Goal: Find specific page/section: Find specific page/section

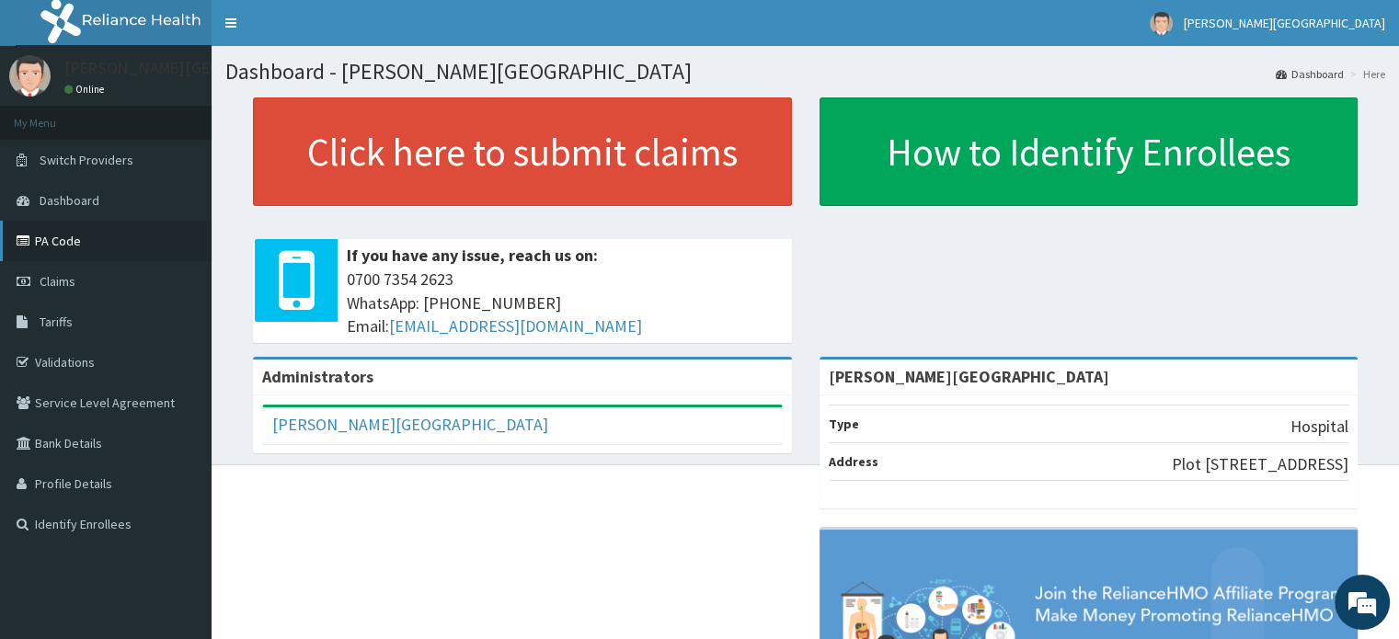
click at [75, 233] on link "PA Code" at bounding box center [106, 241] width 212 height 40
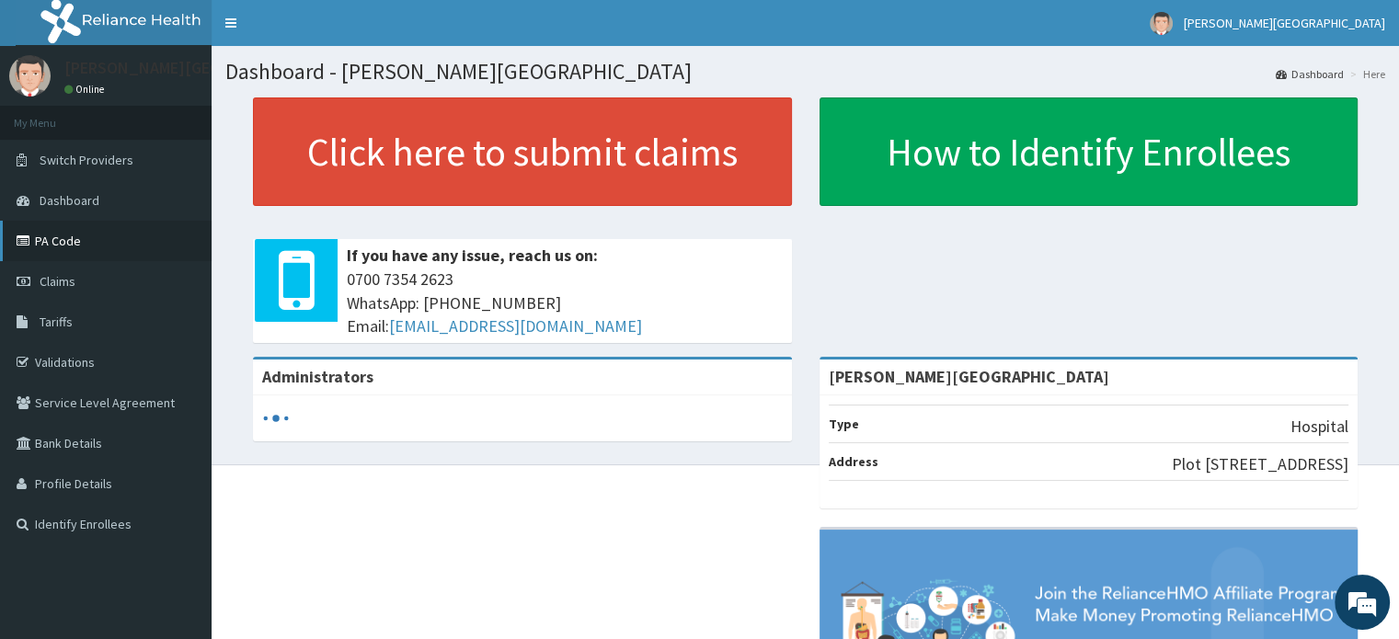
click at [99, 229] on link "PA Code" at bounding box center [106, 241] width 212 height 40
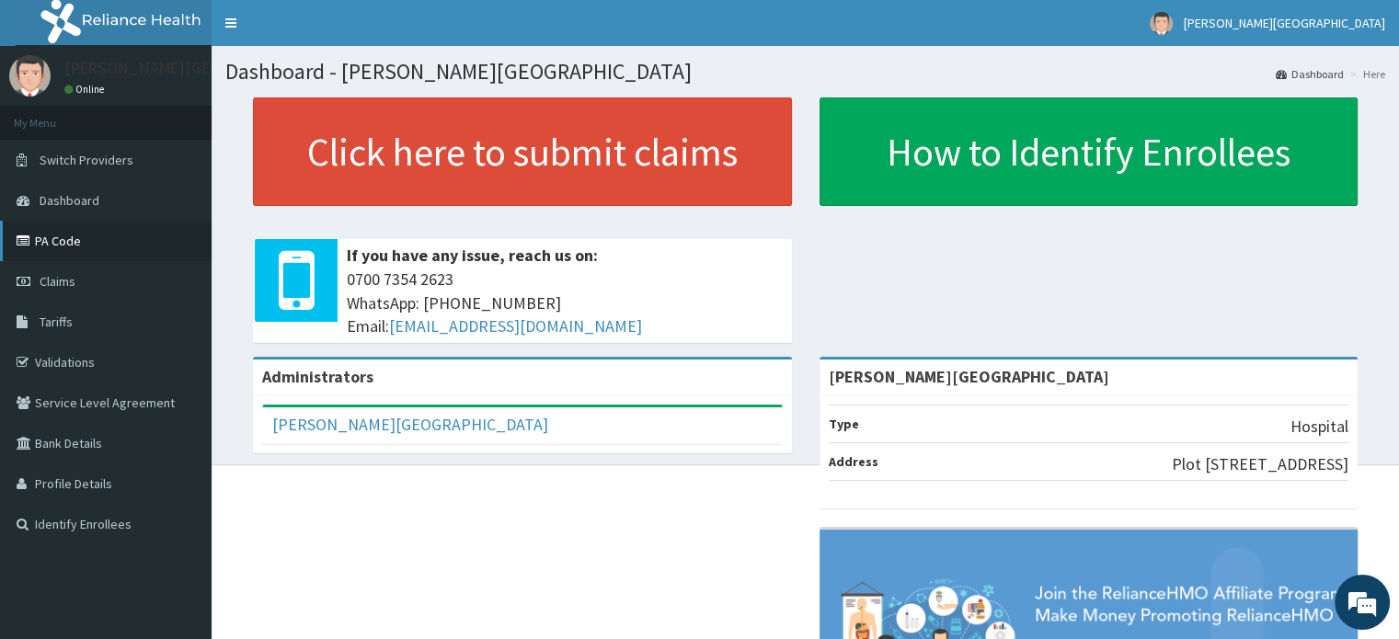
click at [55, 241] on link "PA Code" at bounding box center [106, 241] width 212 height 40
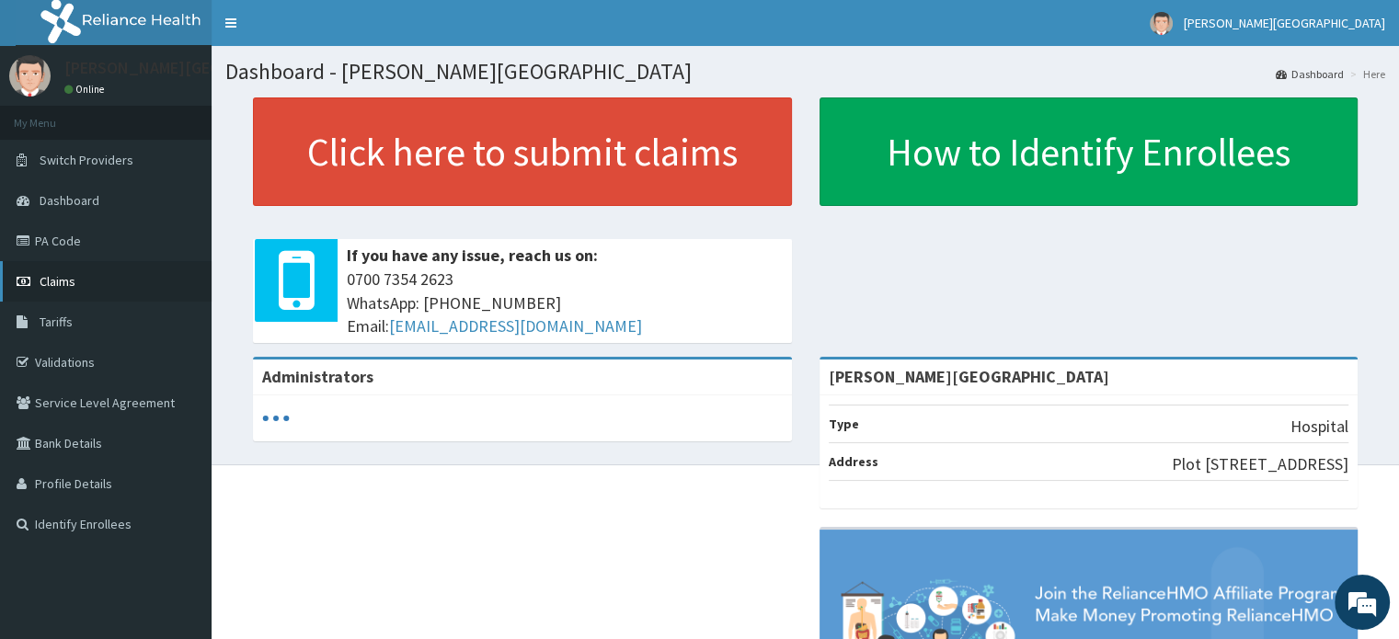
click at [89, 282] on link "Claims" at bounding box center [106, 281] width 212 height 40
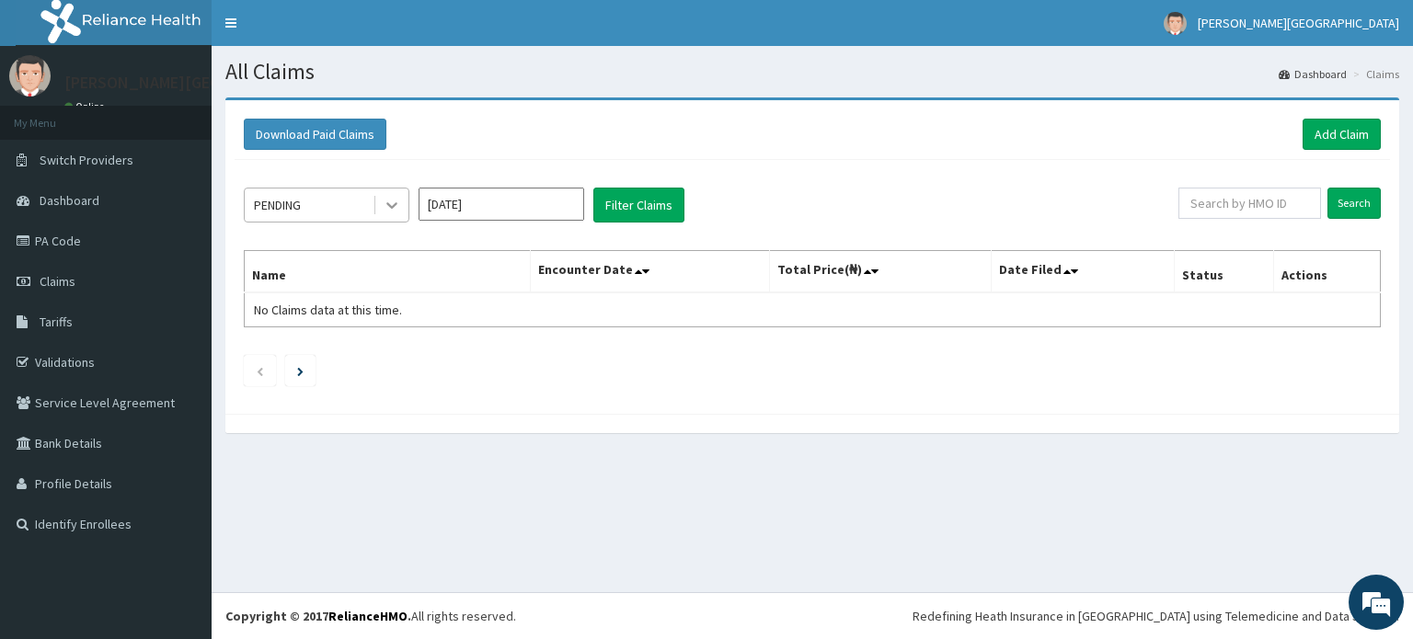
click at [394, 209] on icon at bounding box center [392, 205] width 18 height 18
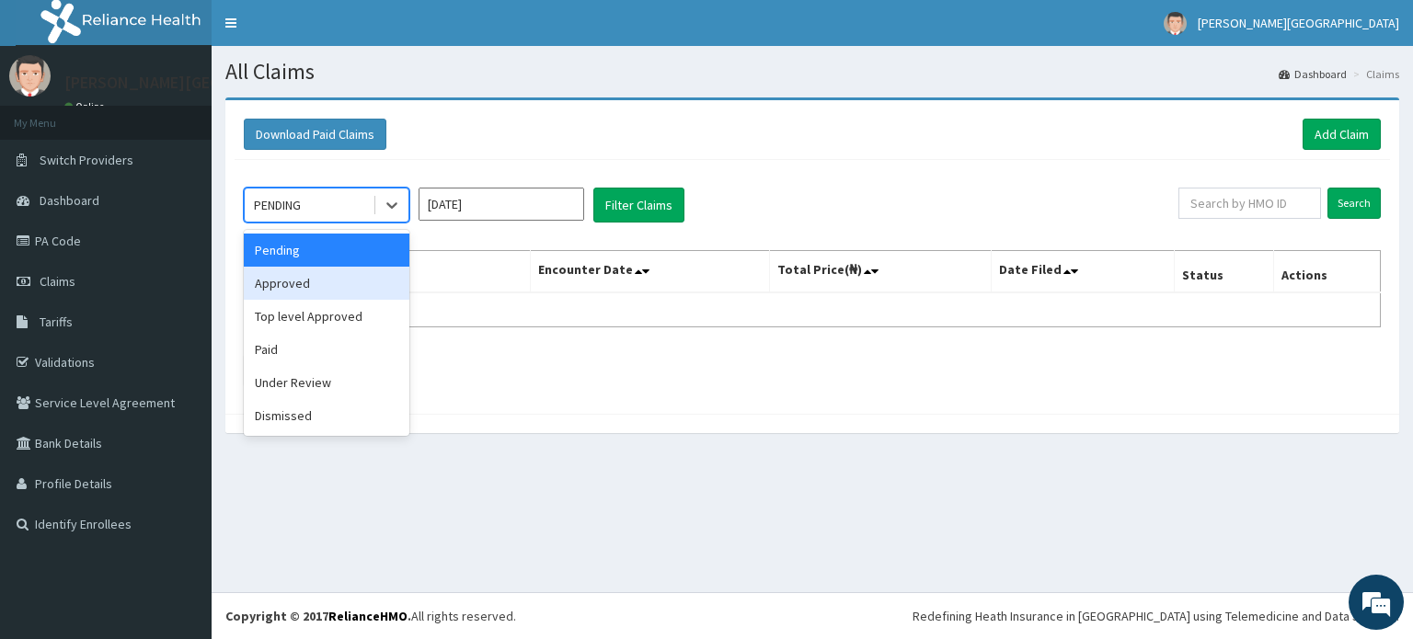
click at [368, 275] on div "Approved" at bounding box center [327, 283] width 166 height 33
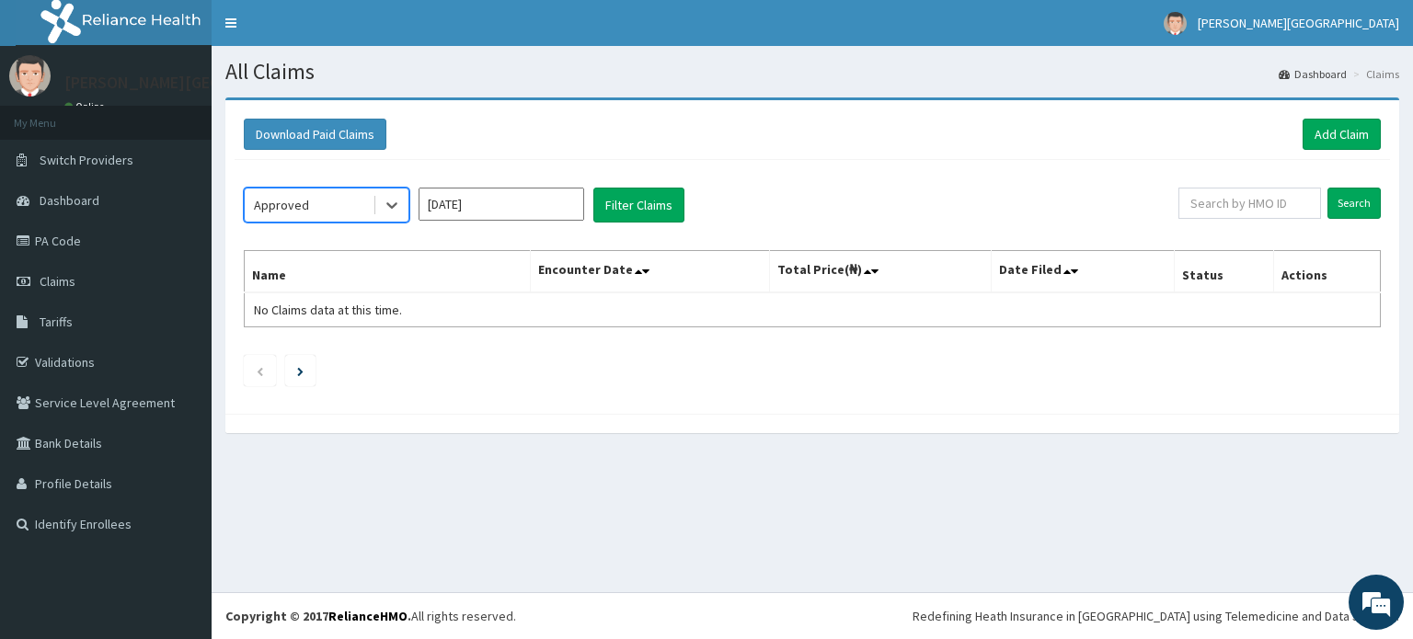
click at [553, 209] on input "[DATE]" at bounding box center [502, 204] width 166 height 33
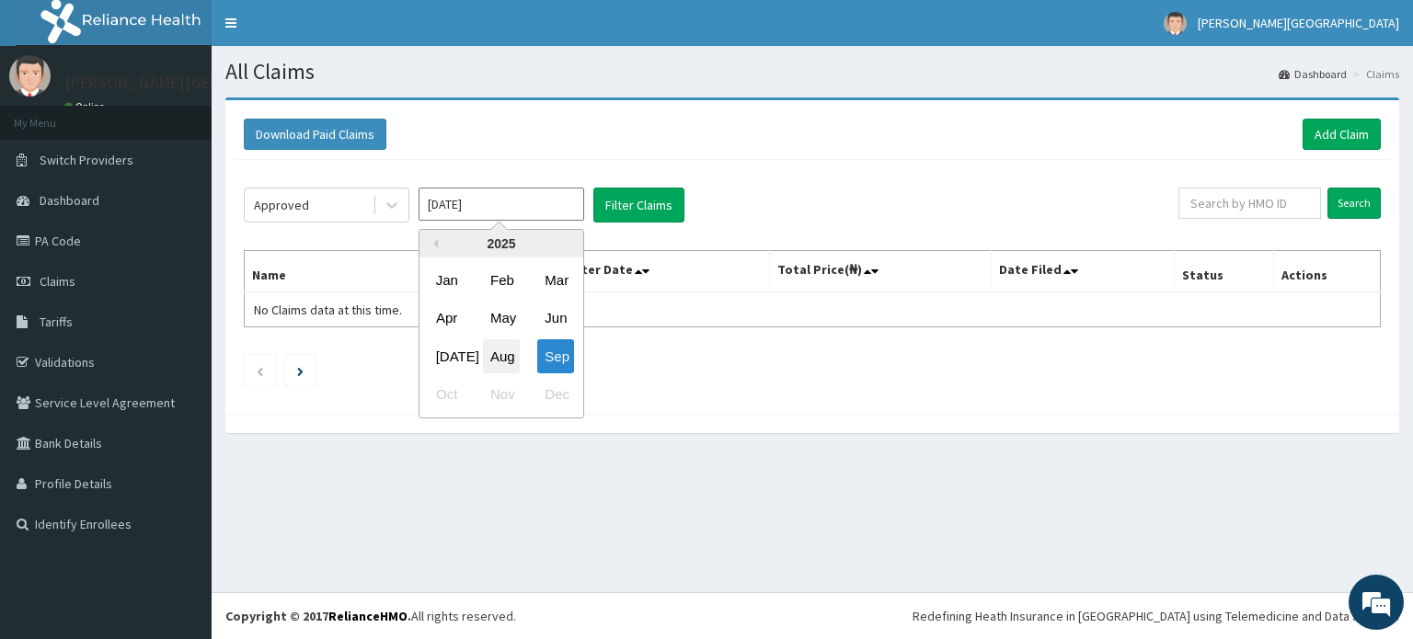
click at [500, 351] on div "Aug" at bounding box center [501, 356] width 37 height 34
type input "Aug 2025"
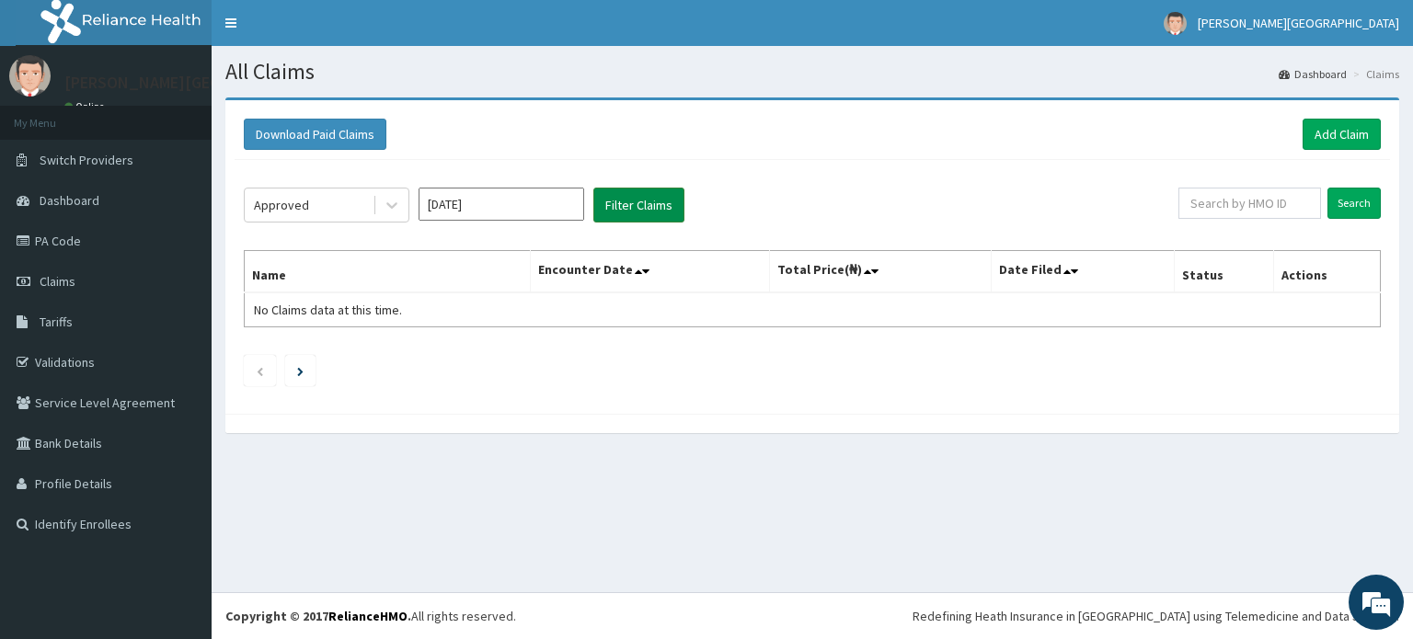
click at [644, 215] on button "Filter Claims" at bounding box center [638, 205] width 91 height 35
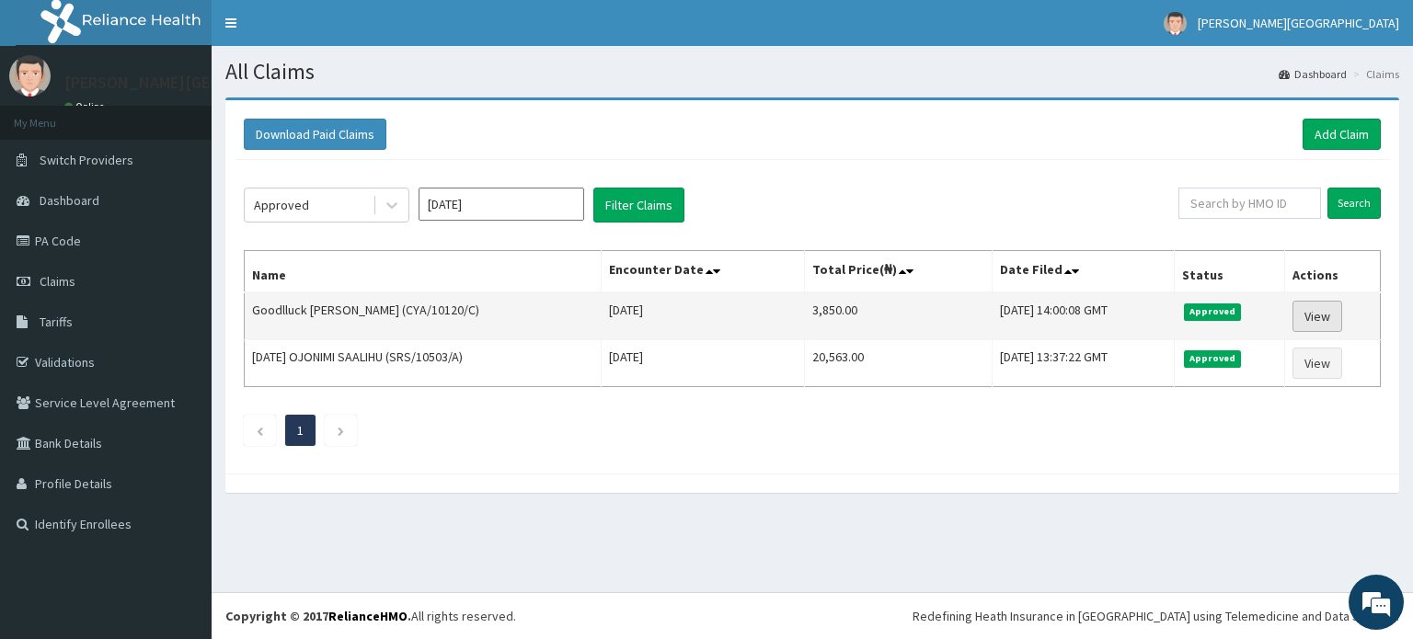
click at [1317, 313] on link "View" at bounding box center [1317, 316] width 50 height 31
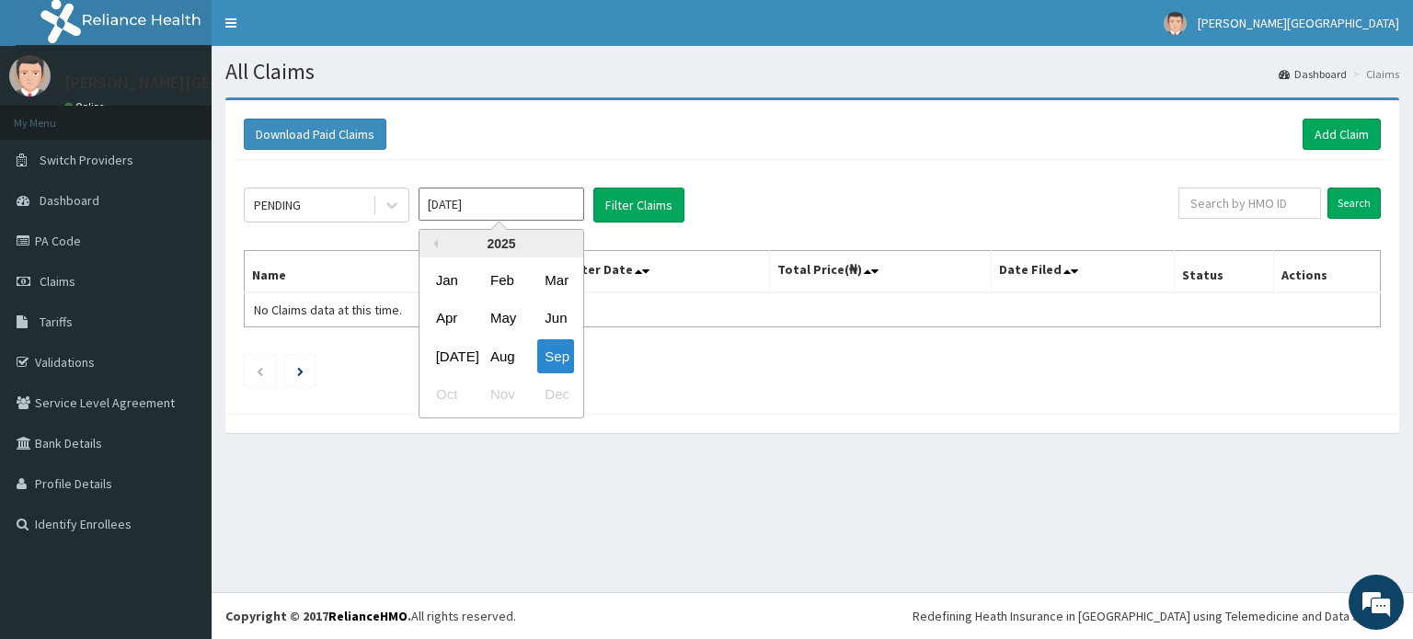
click at [471, 201] on input "Sep 2025" at bounding box center [502, 204] width 166 height 33
click at [511, 353] on div "Aug" at bounding box center [501, 356] width 37 height 34
type input "Aug 2025"
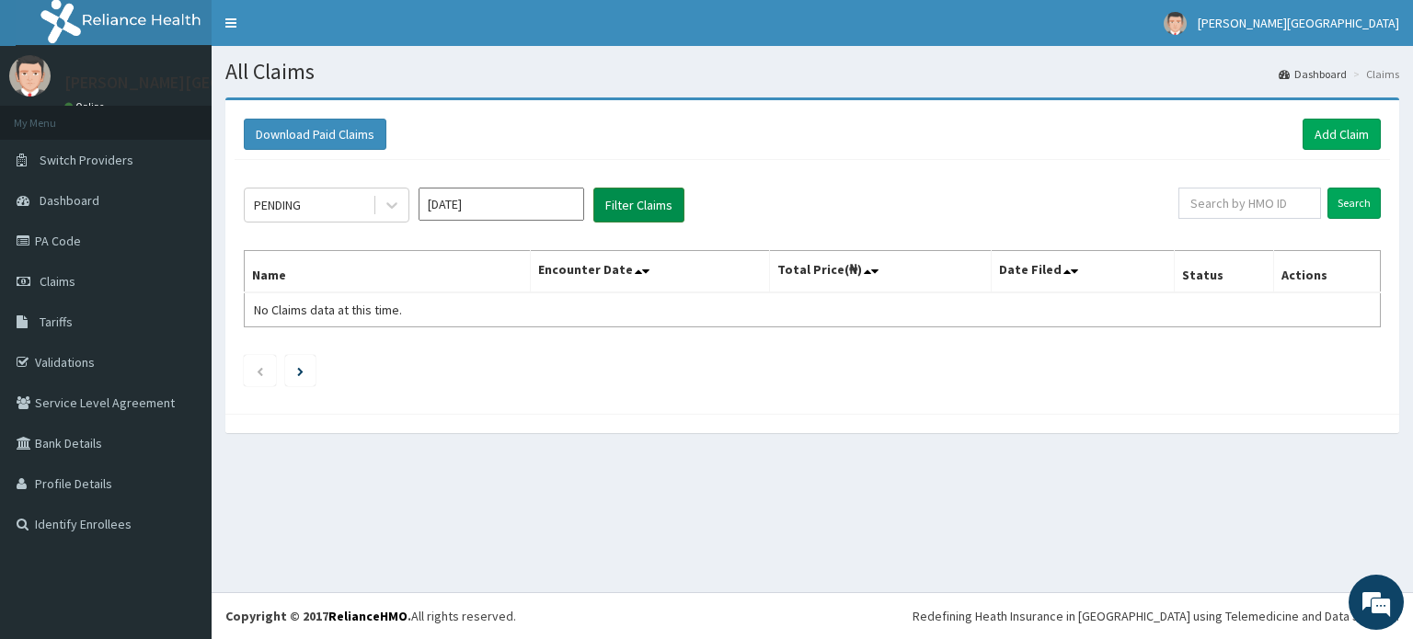
click at [622, 205] on button "Filter Claims" at bounding box center [638, 205] width 91 height 35
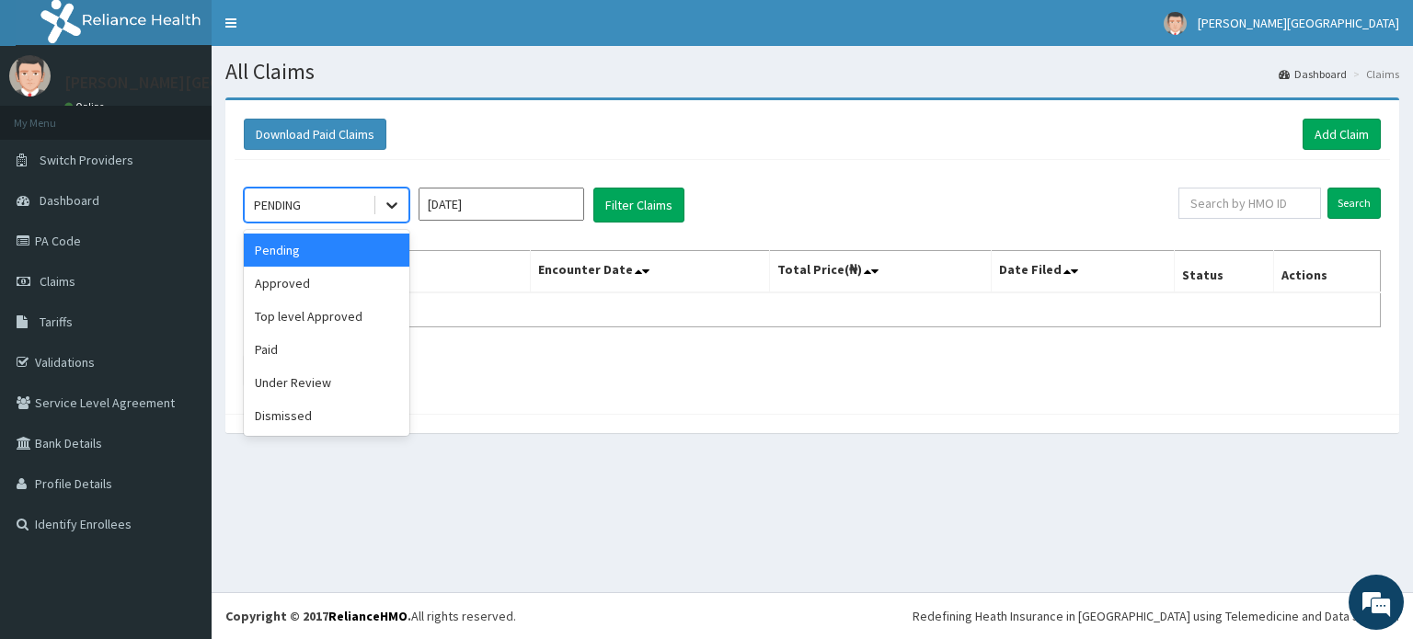
click at [381, 203] on div at bounding box center [391, 205] width 33 height 33
click at [323, 377] on div "Under Review" at bounding box center [327, 382] width 166 height 33
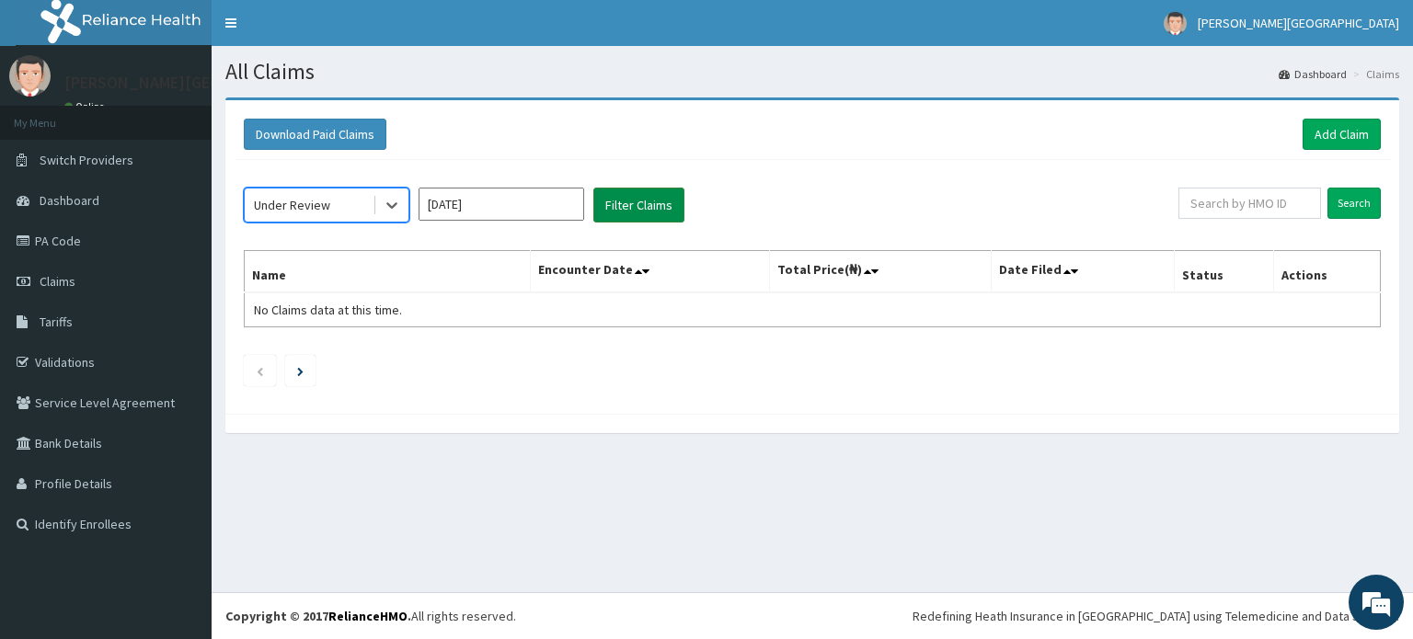
click at [621, 206] on button "Filter Claims" at bounding box center [638, 205] width 91 height 35
click at [1274, 209] on input "text" at bounding box center [1249, 203] width 143 height 31
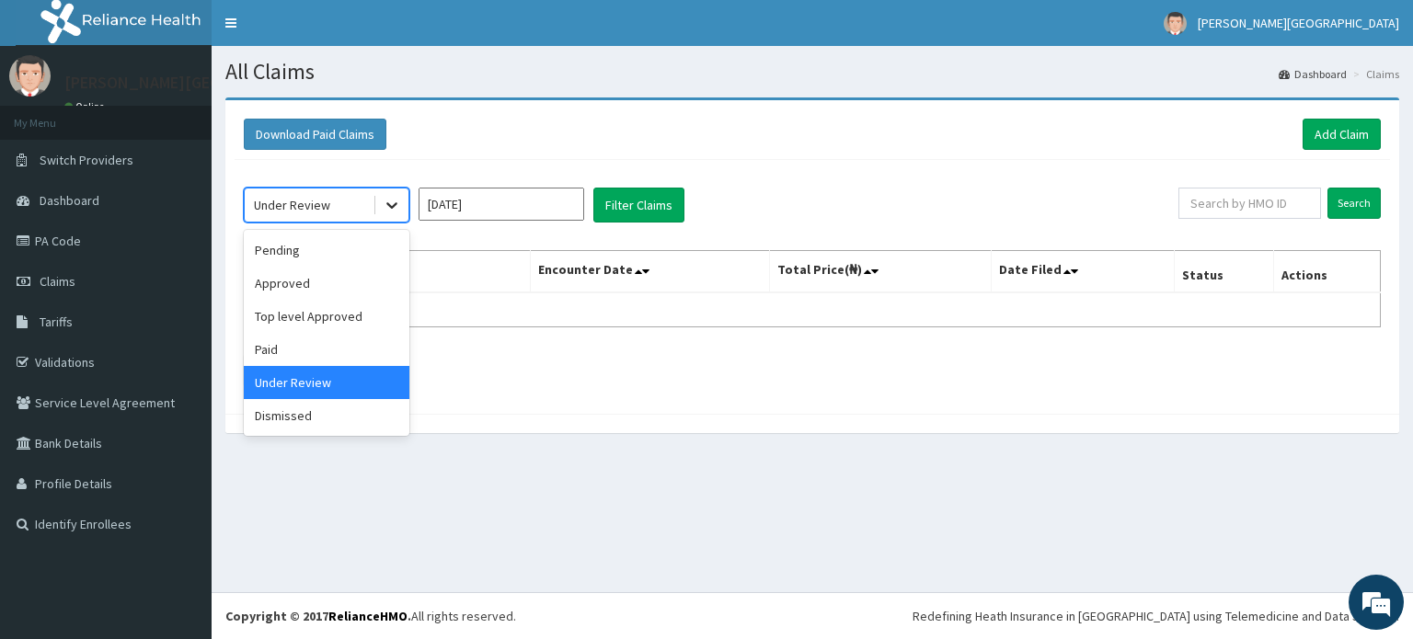
click at [383, 204] on icon at bounding box center [392, 205] width 18 height 18
click at [352, 249] on div "Pending" at bounding box center [327, 250] width 166 height 33
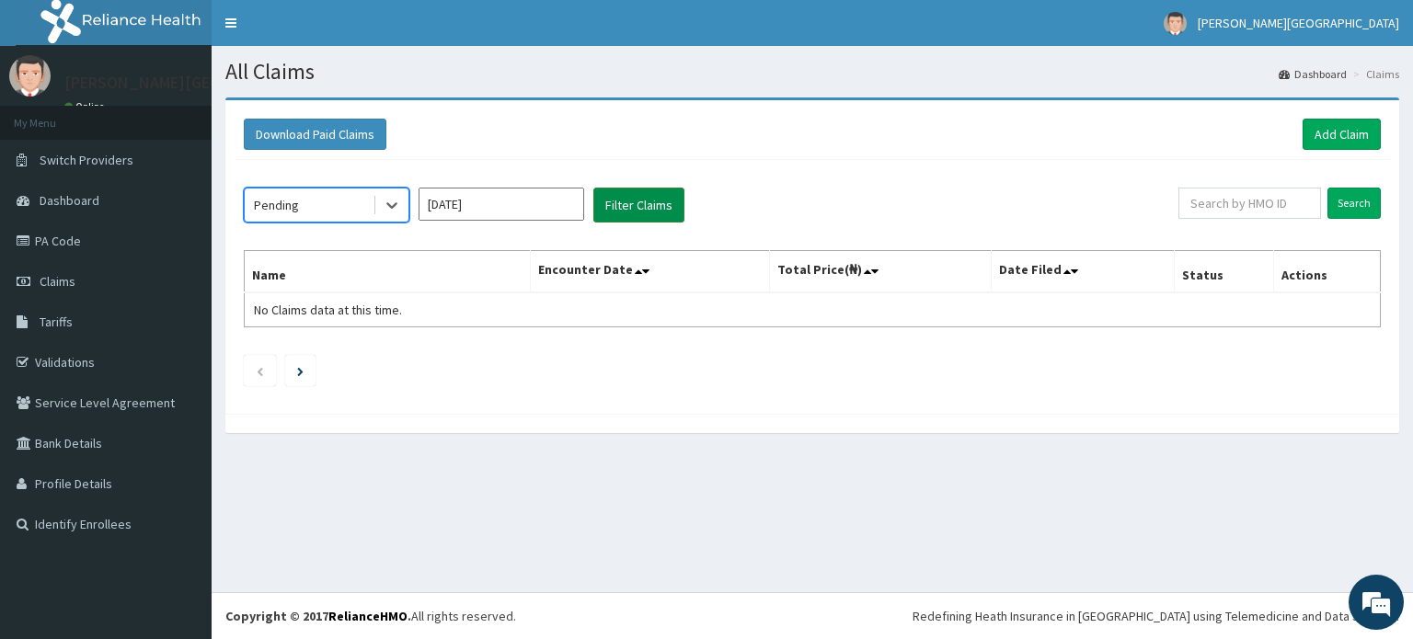
click at [607, 215] on button "Filter Claims" at bounding box center [638, 205] width 91 height 35
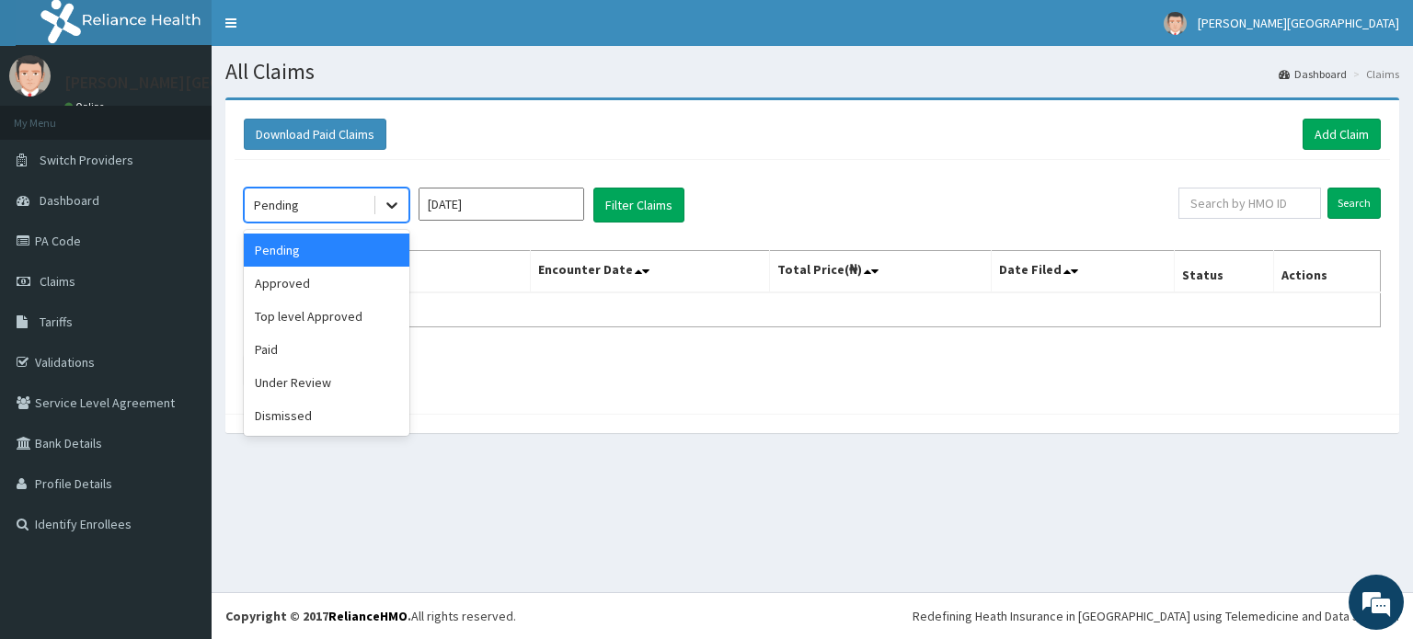
click at [394, 206] on icon at bounding box center [391, 206] width 11 height 6
click at [344, 309] on div "Top level Approved" at bounding box center [327, 316] width 166 height 33
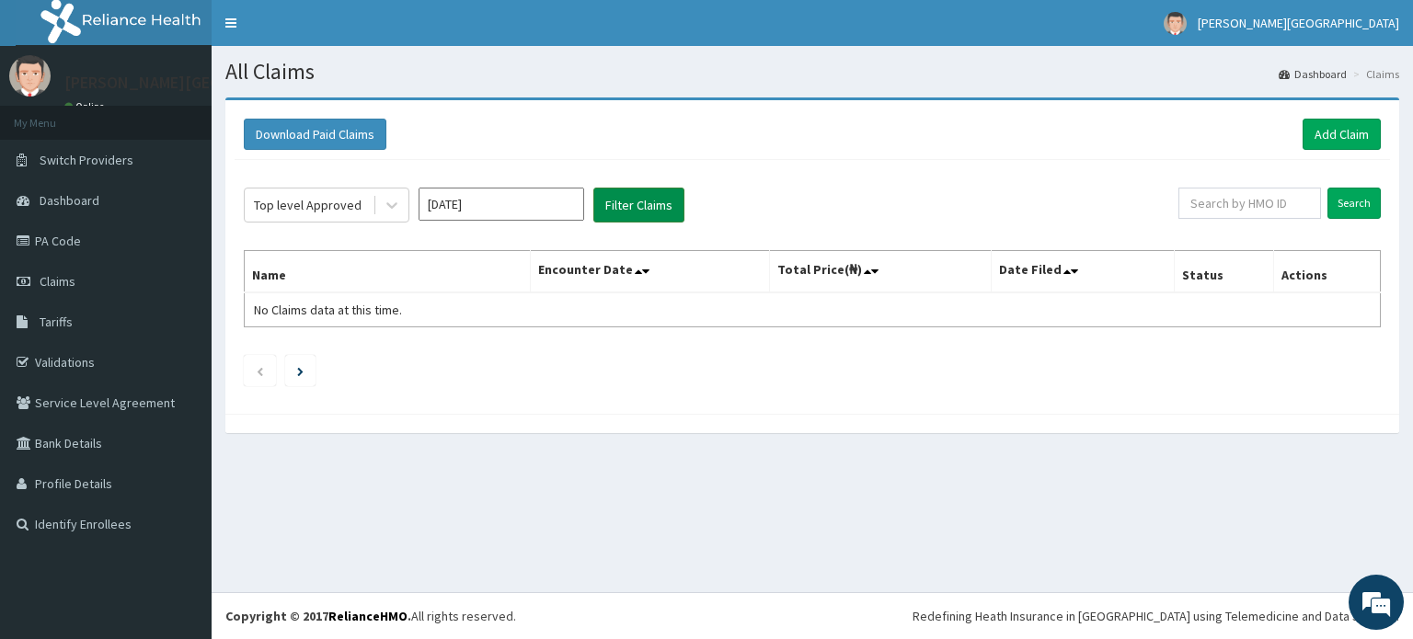
click at [642, 209] on button "Filter Claims" at bounding box center [638, 205] width 91 height 35
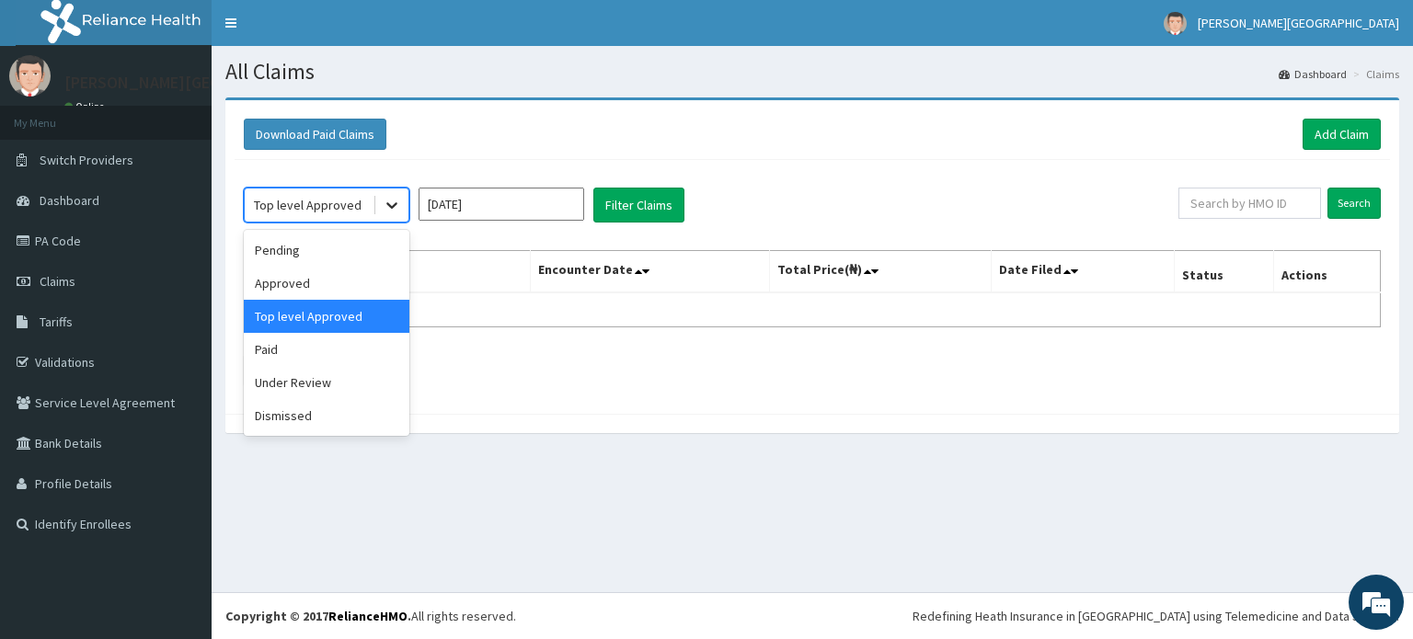
click at [388, 204] on icon at bounding box center [391, 206] width 11 height 6
click at [337, 277] on div "Approved" at bounding box center [327, 283] width 166 height 33
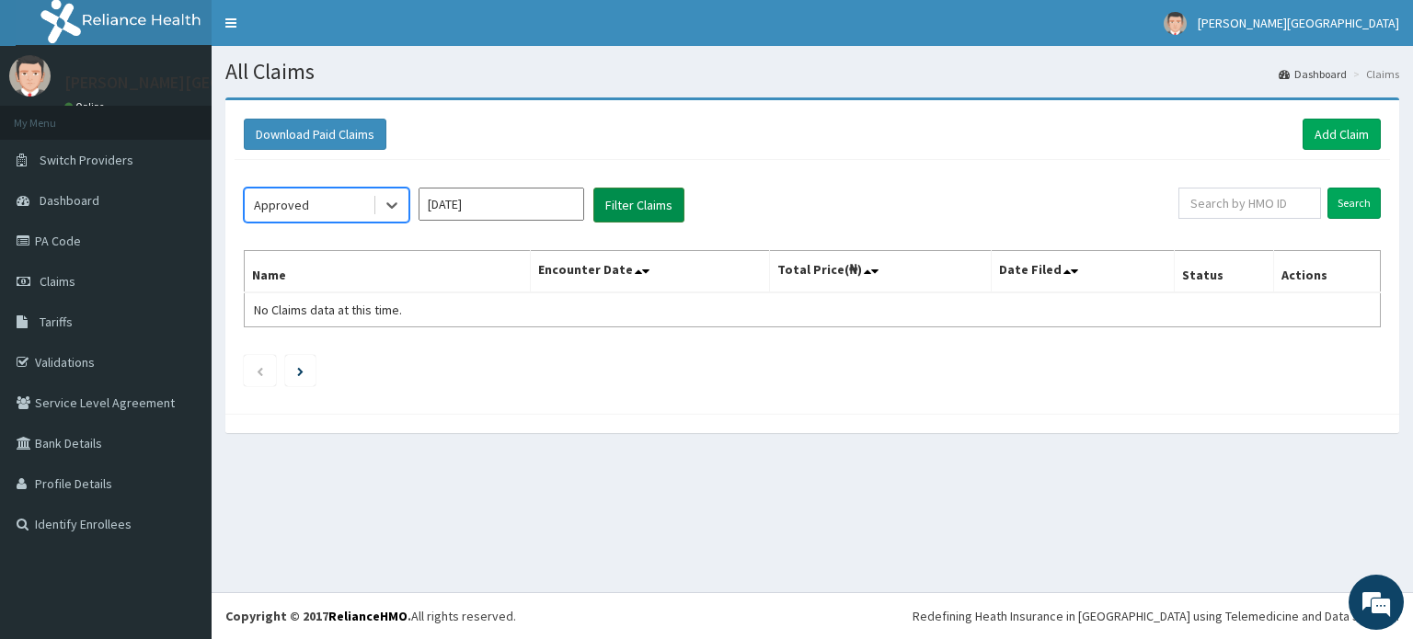
click at [621, 213] on button "Filter Claims" at bounding box center [638, 205] width 91 height 35
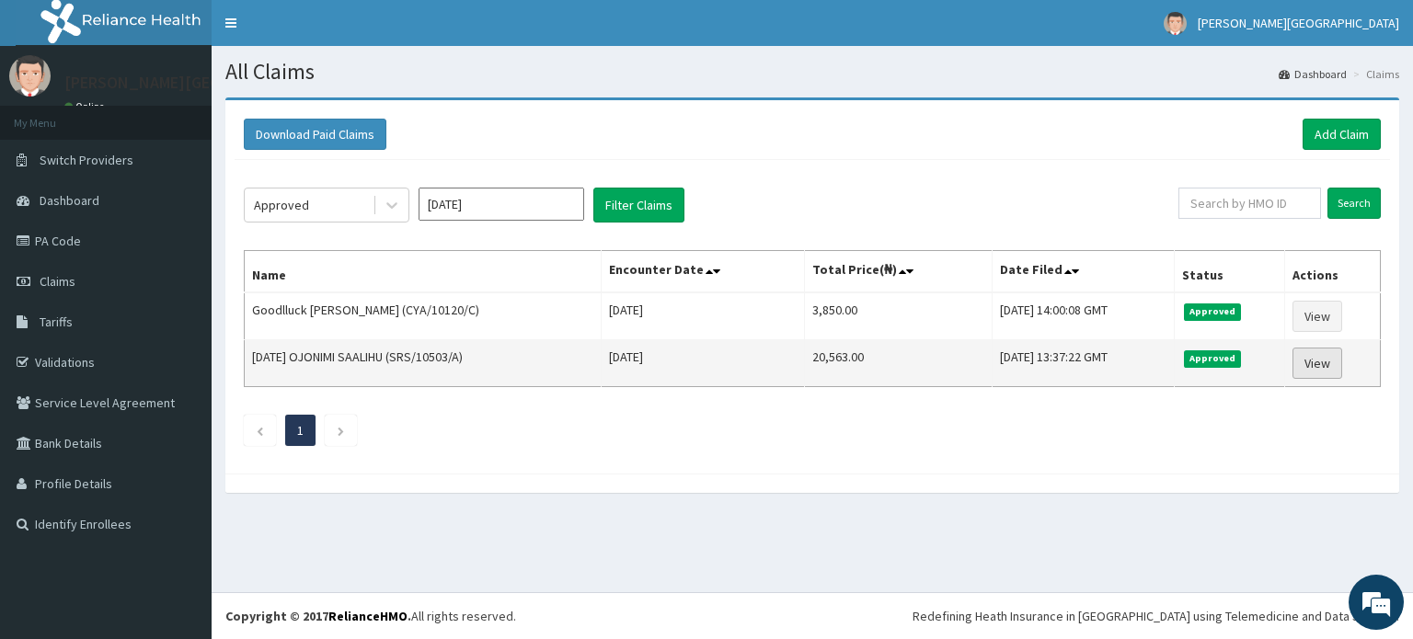
click at [1312, 359] on link "View" at bounding box center [1317, 363] width 50 height 31
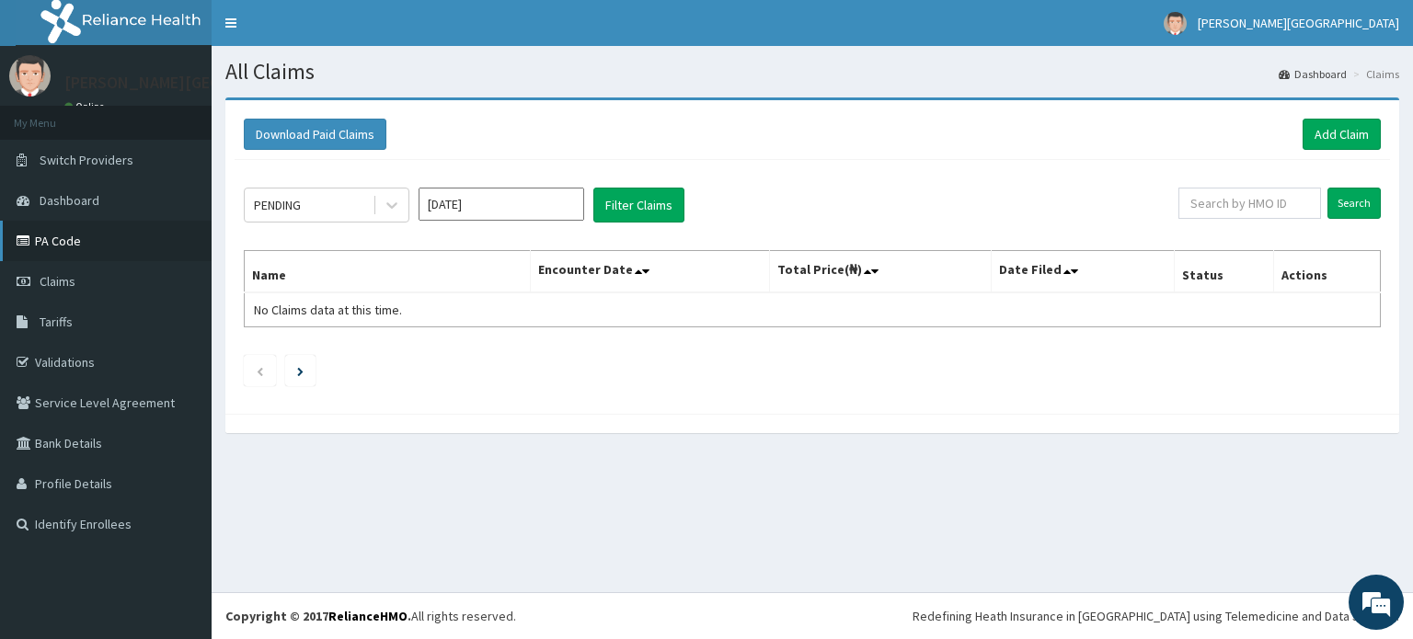
click at [85, 223] on link "PA Code" at bounding box center [106, 241] width 212 height 40
click at [80, 236] on link "PA Code" at bounding box center [106, 241] width 212 height 40
